Goal: Task Accomplishment & Management: Use online tool/utility

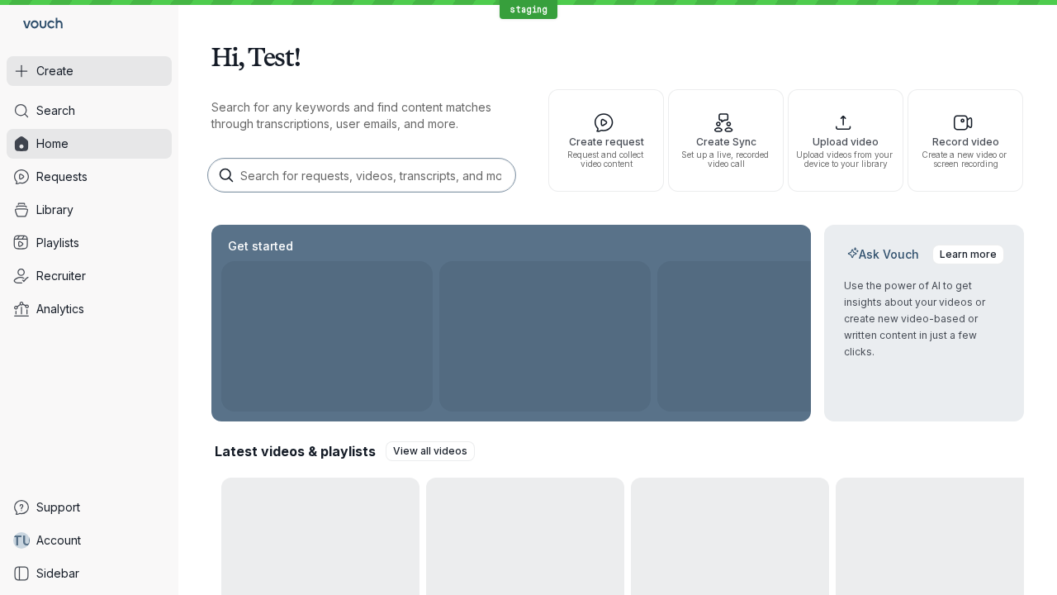
click at [89, 71] on button "Create" at bounding box center [89, 71] width 165 height 30
